Goal: Transaction & Acquisition: Purchase product/service

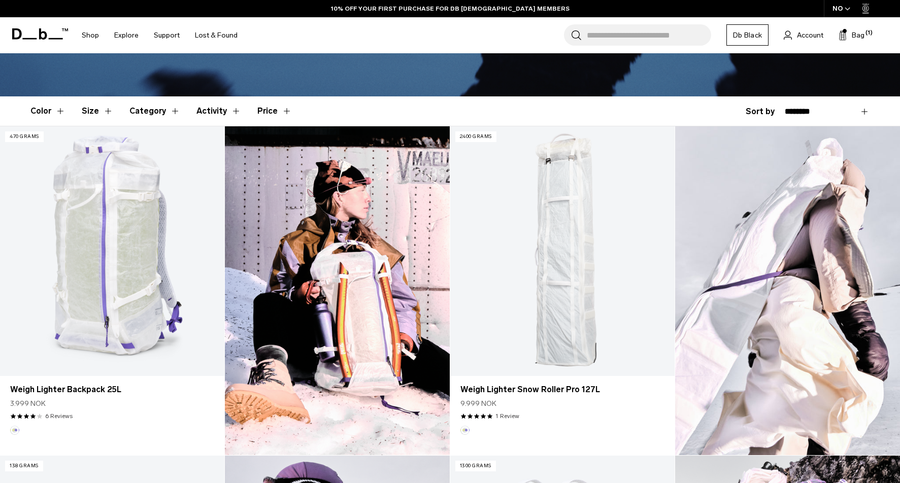
click at [841, 9] on div "NO" at bounding box center [842, 8] width 36 height 17
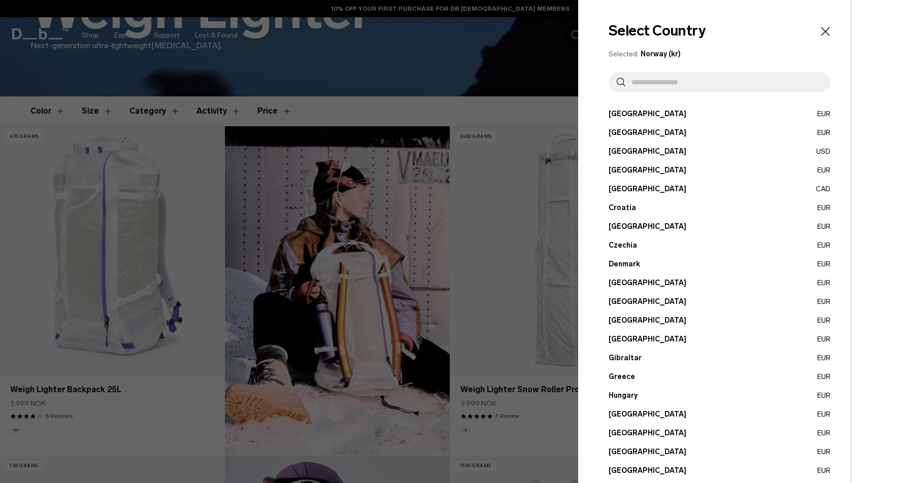
click at [622, 243] on button "Czechia EUR" at bounding box center [720, 245] width 222 height 11
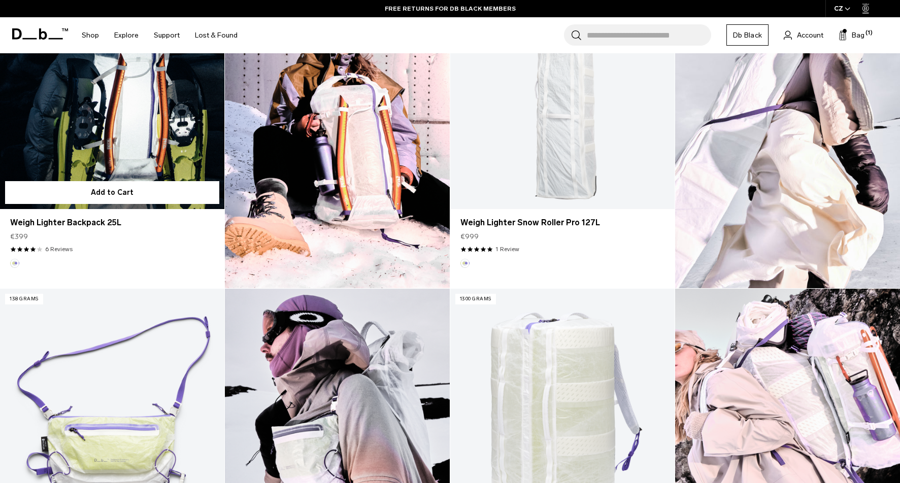
scroll to position [362, 0]
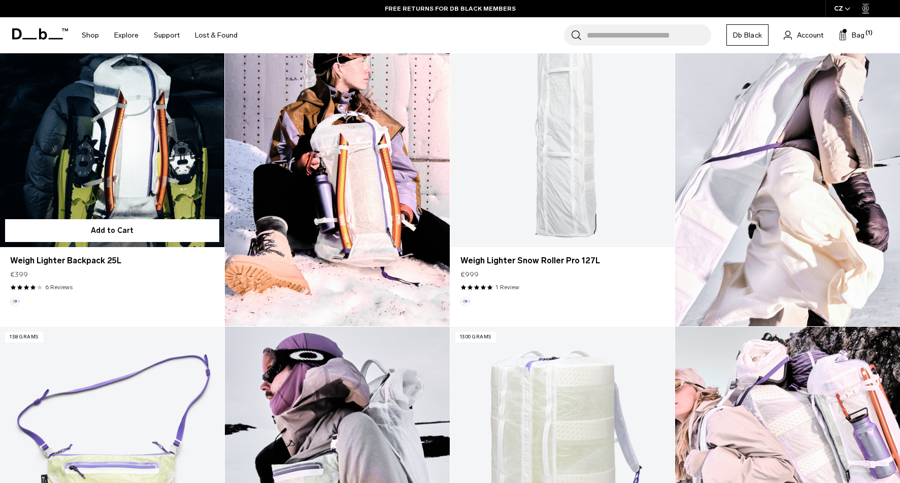
click at [124, 143] on link "Weigh Lighter Backpack 25L" at bounding box center [112, 121] width 224 height 249
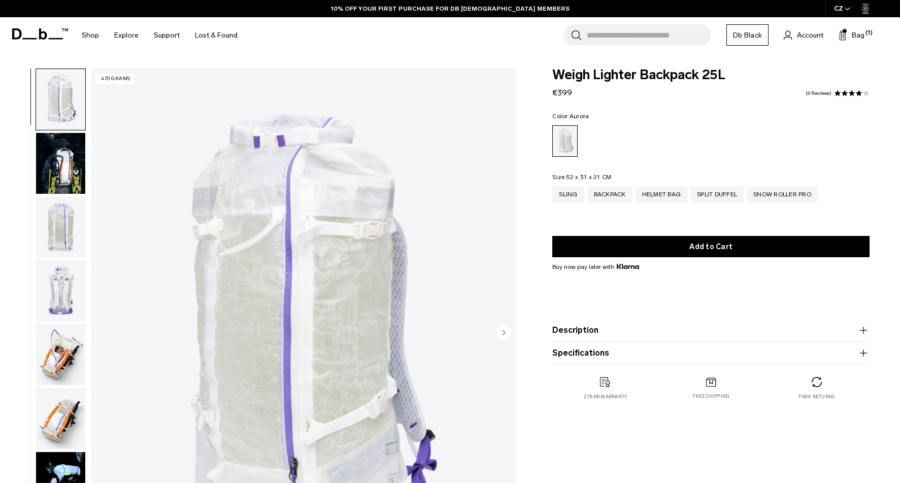
click at [72, 163] on img "button" at bounding box center [60, 163] width 49 height 61
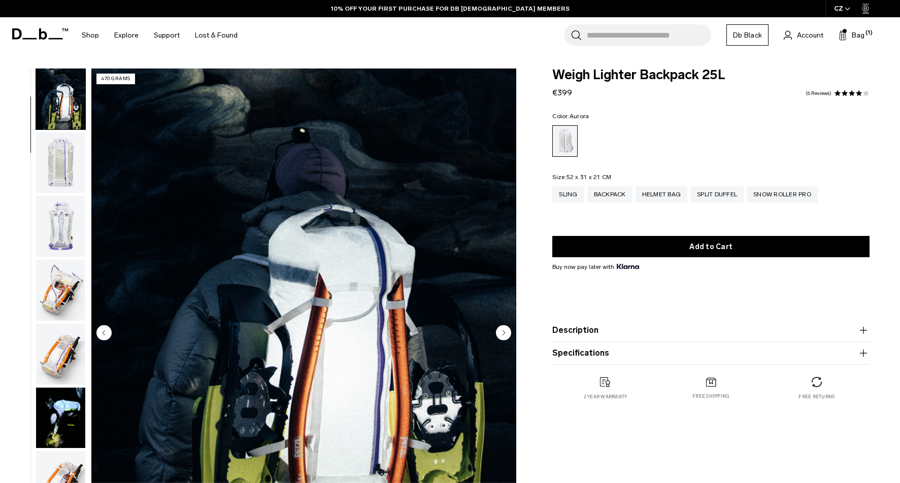
click at [68, 203] on img "button" at bounding box center [60, 226] width 49 height 61
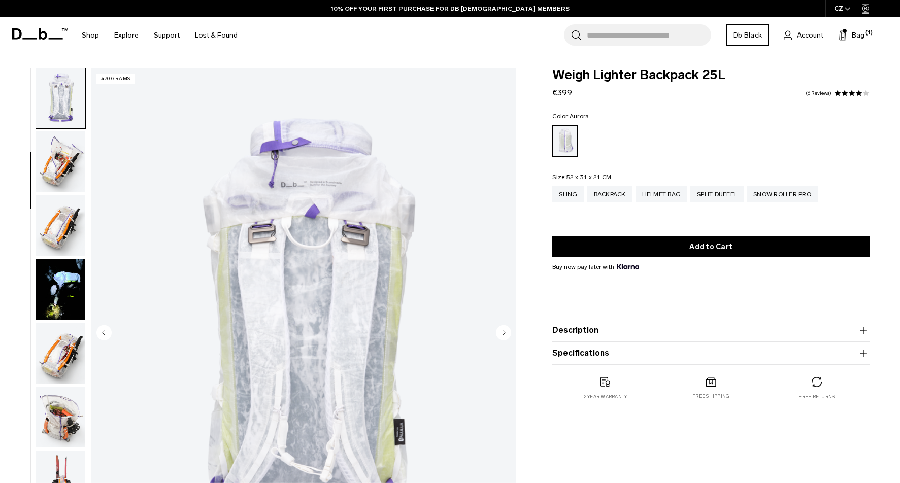
click at [65, 214] on img "button" at bounding box center [60, 225] width 49 height 61
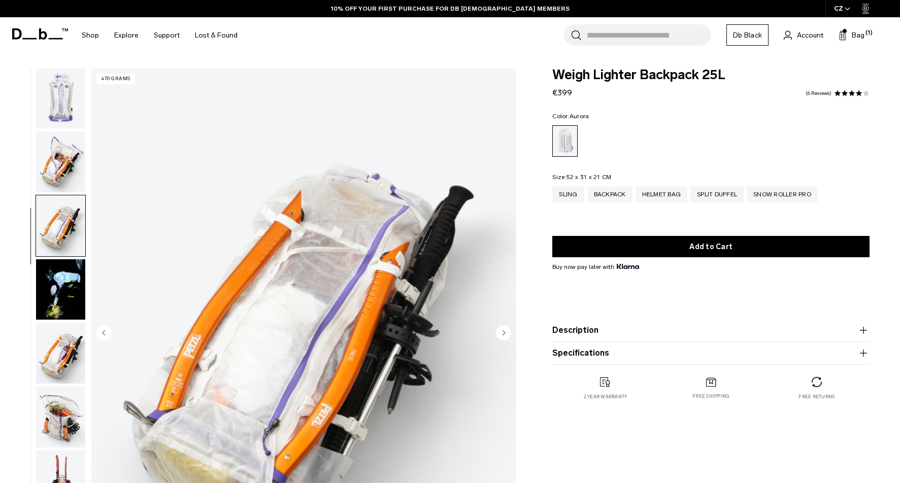
scroll to position [322, 0]
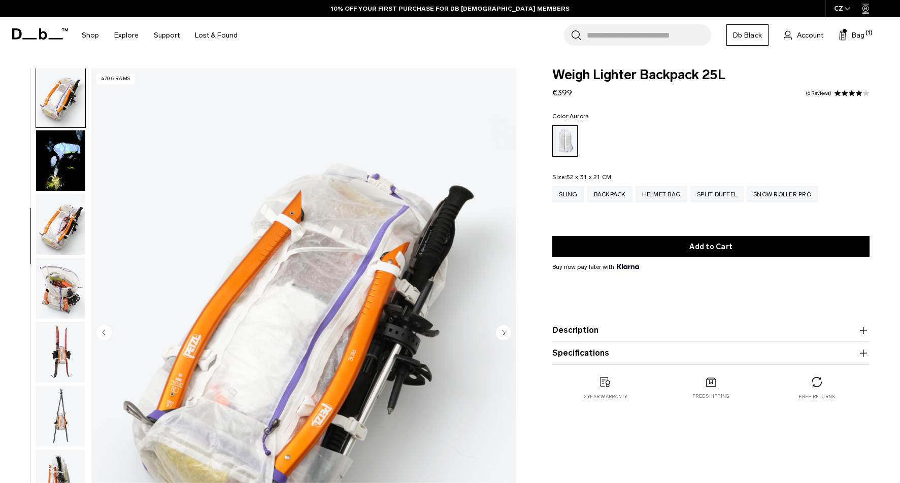
click at [65, 225] on img "button" at bounding box center [60, 224] width 49 height 61
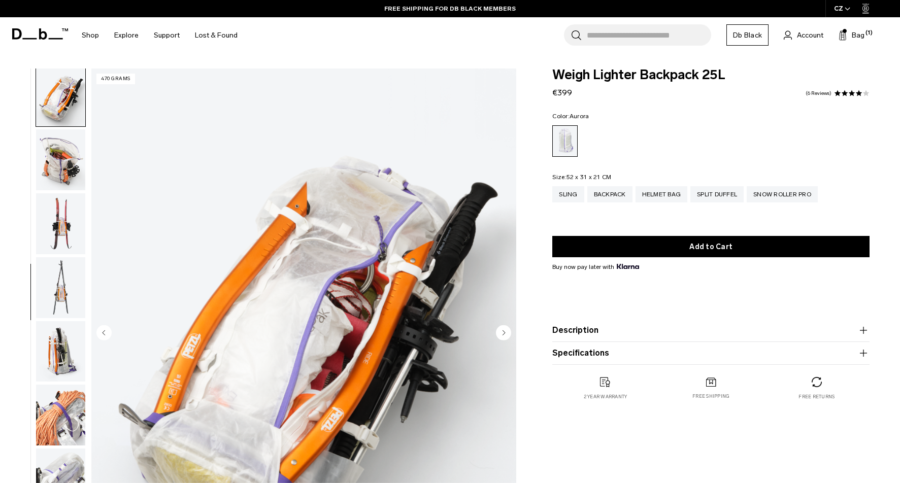
click at [65, 212] on img "button" at bounding box center [60, 223] width 49 height 61
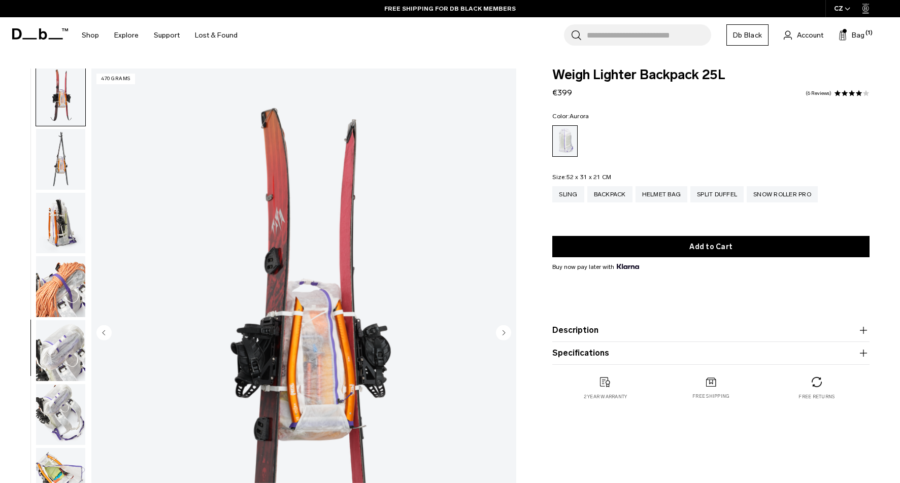
click at [65, 219] on img "button" at bounding box center [60, 223] width 49 height 61
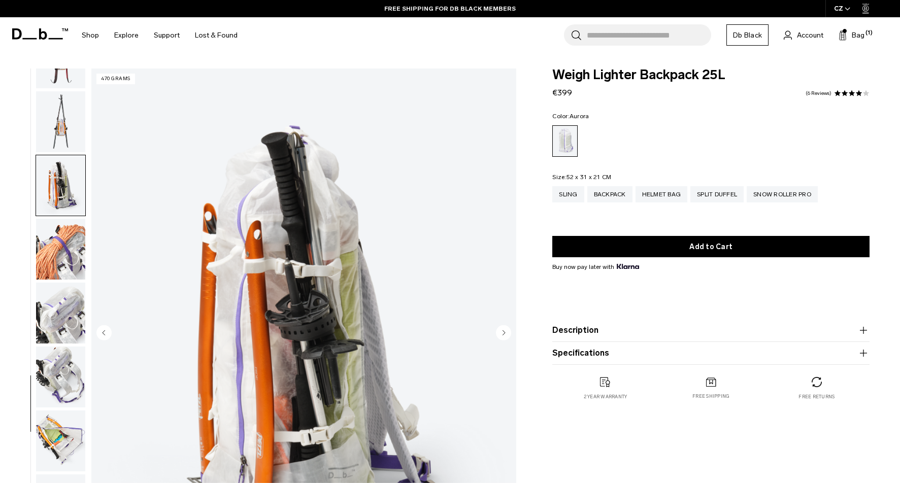
click at [65, 234] on img "button" at bounding box center [60, 249] width 49 height 61
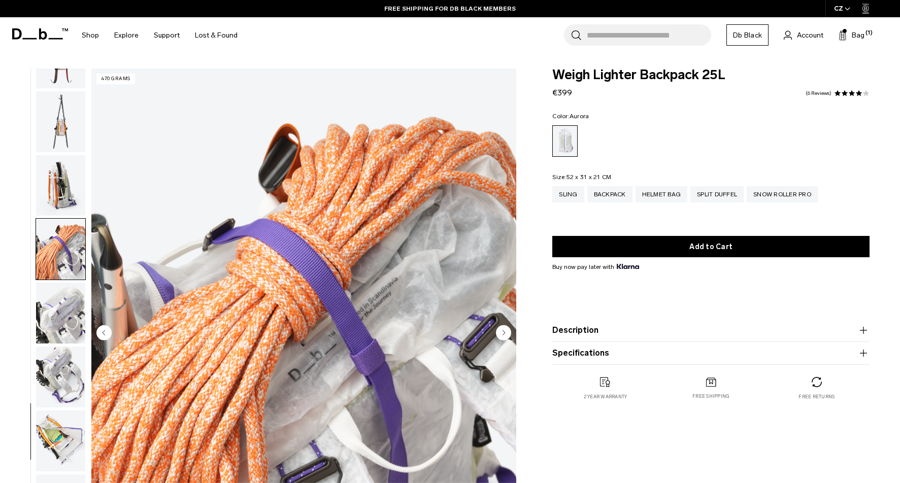
click at [61, 270] on img "button" at bounding box center [60, 249] width 49 height 61
click at [60, 296] on img "button" at bounding box center [60, 313] width 49 height 61
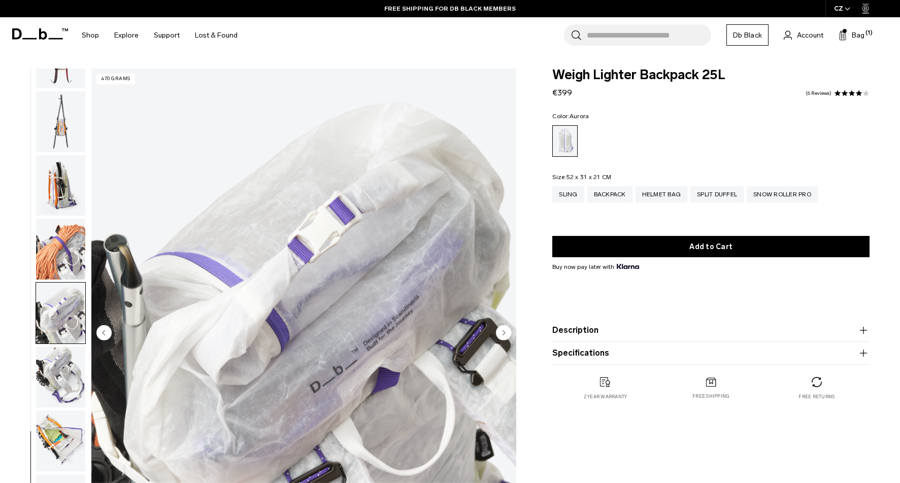
click at [64, 359] on img "button" at bounding box center [60, 377] width 49 height 61
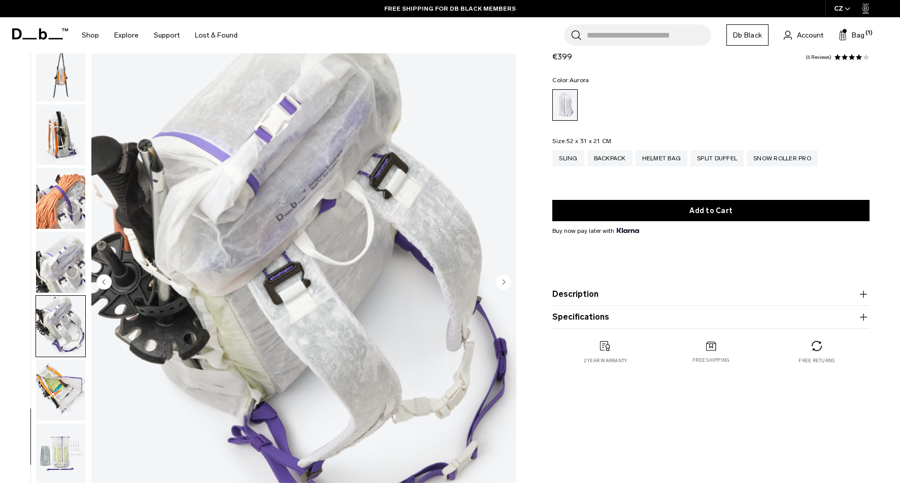
scroll to position [62, 0]
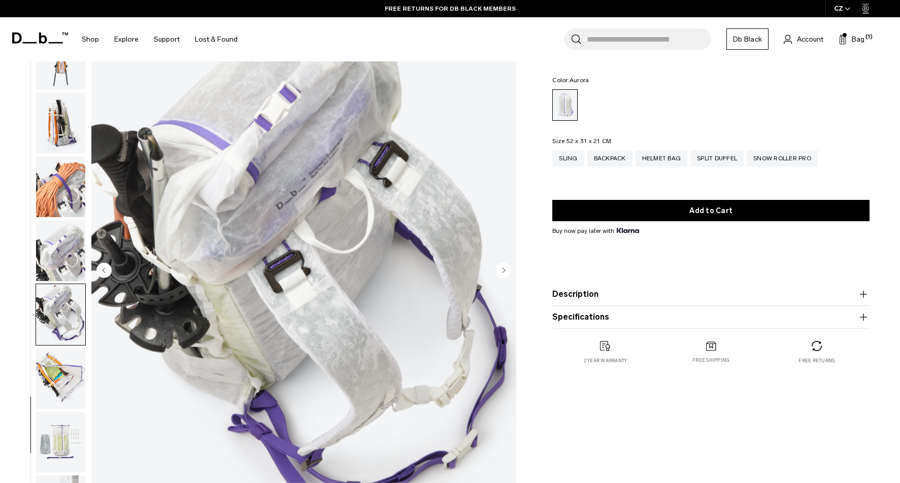
click at [58, 368] on img "button" at bounding box center [60, 378] width 49 height 61
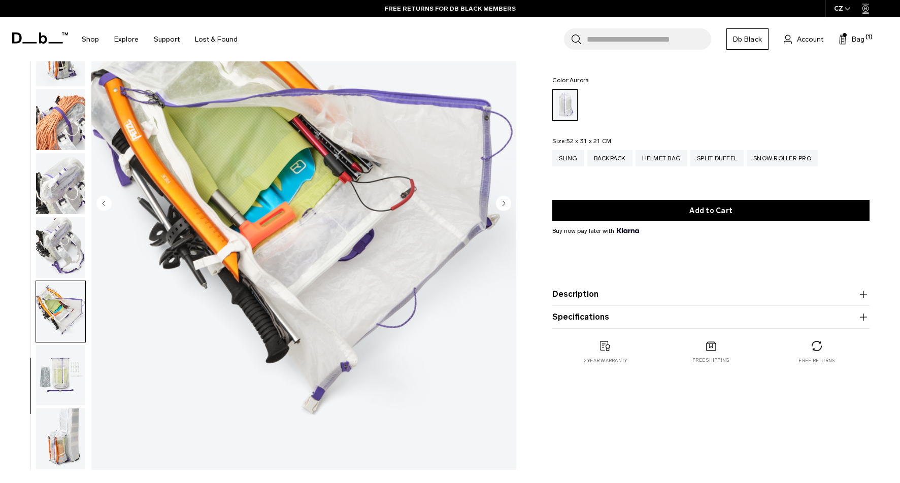
scroll to position [132, 0]
